Goal: Navigation & Orientation: Find specific page/section

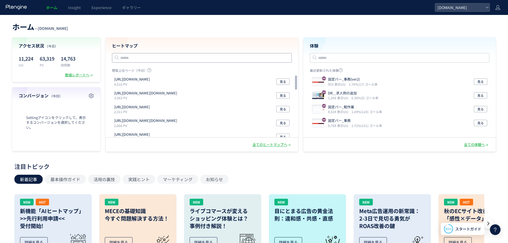
click at [218, 59] on input "text" at bounding box center [202, 58] width 180 height 10
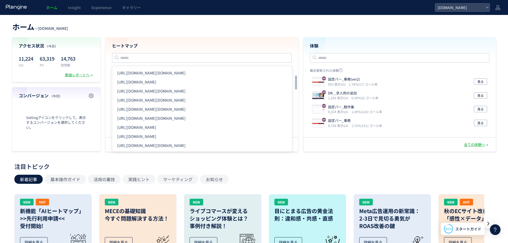
click at [248, 28] on header "ホーム — [DOMAIN_NAME]" at bounding box center [253, 26] width 483 height 12
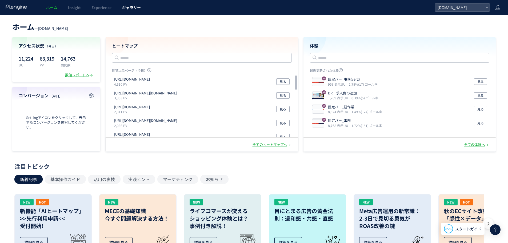
click at [136, 10] on span "ギャラリー" at bounding box center [131, 7] width 19 height 5
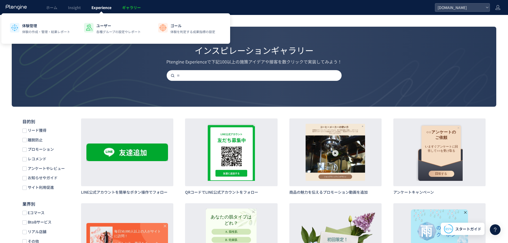
click at [115, 11] on link "Experience" at bounding box center [101, 7] width 31 height 15
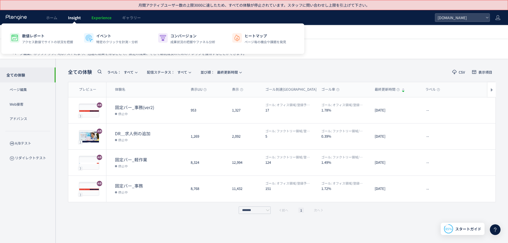
click at [76, 19] on span "Insight" at bounding box center [74, 17] width 13 height 5
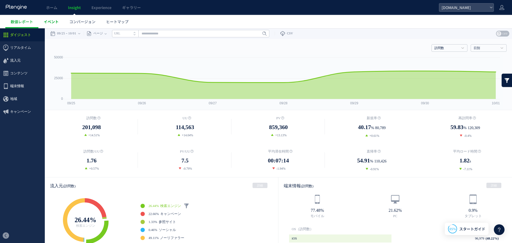
click at [51, 20] on span "イベント" at bounding box center [51, 21] width 15 height 5
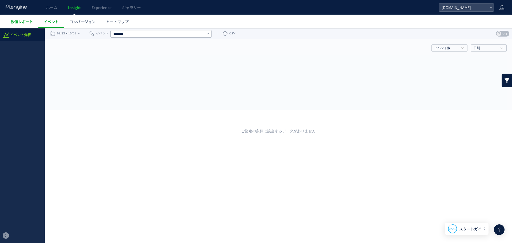
click at [30, 21] on span "数値レポート" at bounding box center [22, 21] width 22 height 5
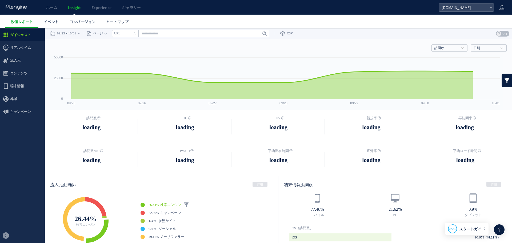
click at [49, 10] on span "ホーム" at bounding box center [51, 7] width 11 height 5
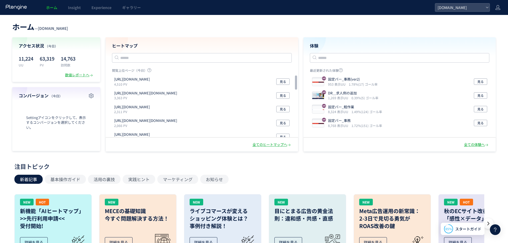
click at [305, 33] on div "ホーム — [DOMAIN_NAME] アクセス状況 （今日） 11,224 UU 63,319 PV 14,763 訪問数 数値レポートへ コンバージョン …" at bounding box center [254, 85] width 508 height 131
click at [283, 82] on span "見る" at bounding box center [283, 81] width 6 height 6
